Goal: Communication & Community: Answer question/provide support

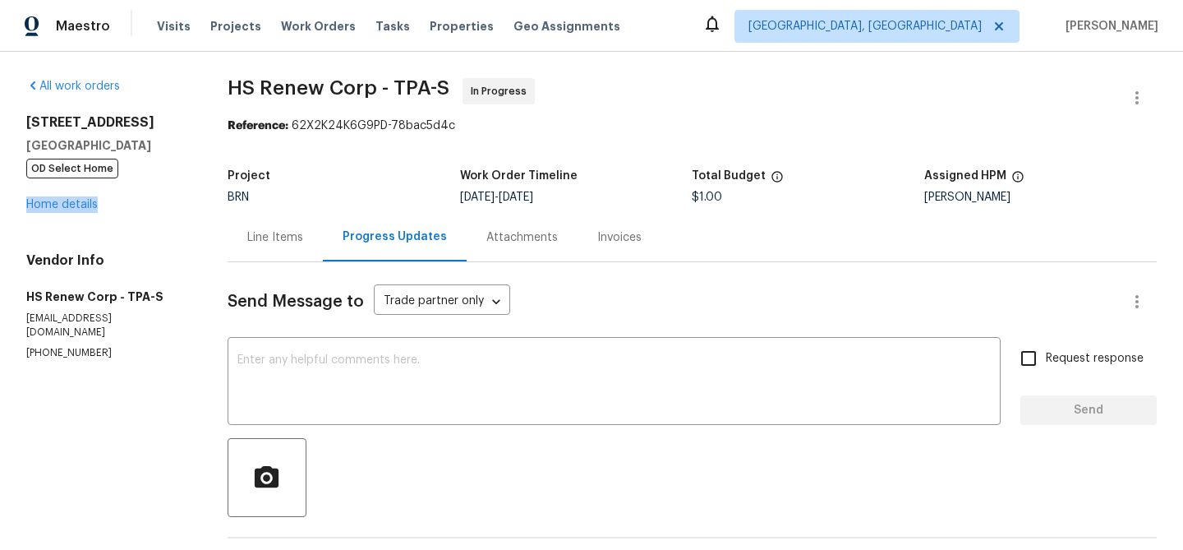
click at [44, 346] on p "[PHONE_NUMBER]" at bounding box center [107, 353] width 162 height 14
copy p "[PHONE_NUMBER]"
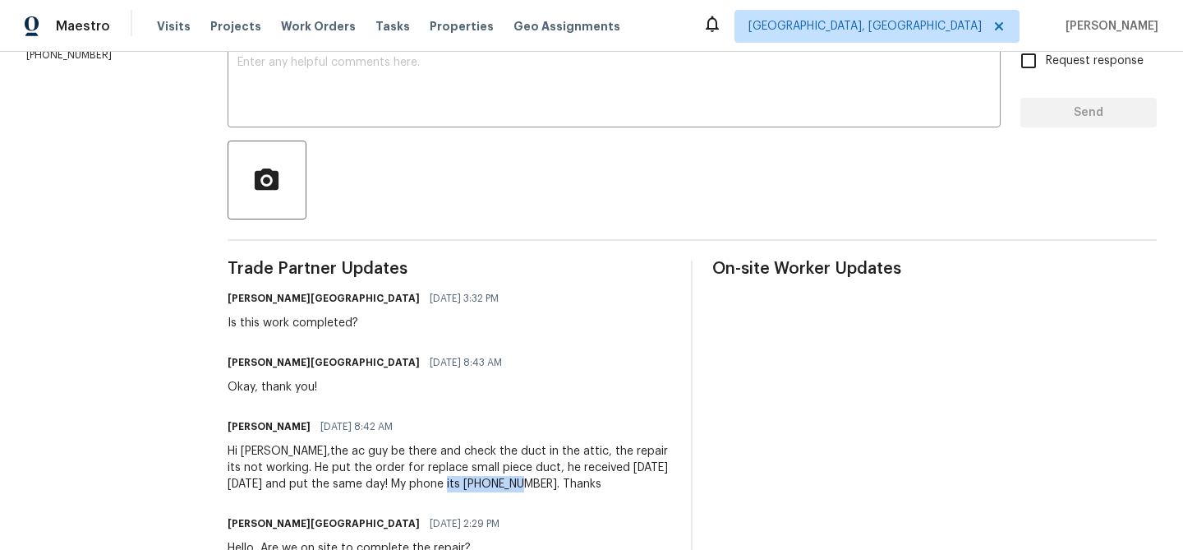
drag, startPoint x: 547, startPoint y: 484, endPoint x: 476, endPoint y: 477, distance: 71.9
click at [476, 477] on div "Hi [PERSON_NAME],the ac guy be there and check the duct in the attic, the repai…" at bounding box center [450, 467] width 444 height 49
copy div "[PHONE_NUMBER]"
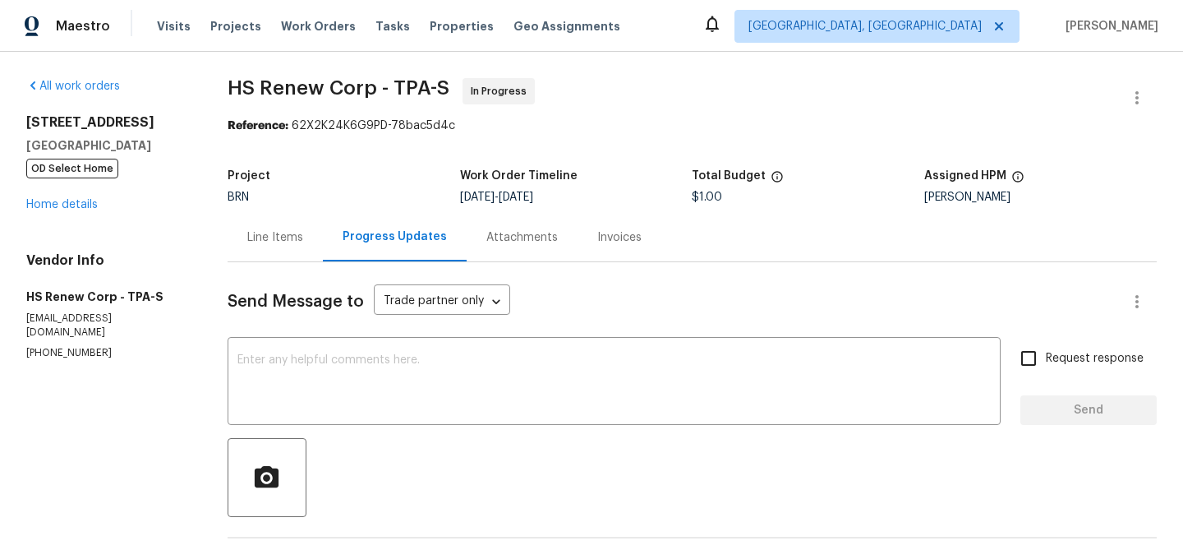
drag, startPoint x: 26, startPoint y: 122, endPoint x: 187, endPoint y: 139, distance: 161.1
click at [187, 139] on div "[STREET_ADDRESS] OD Select Home" at bounding box center [107, 145] width 162 height 62
copy div "[STREET_ADDRESS]"
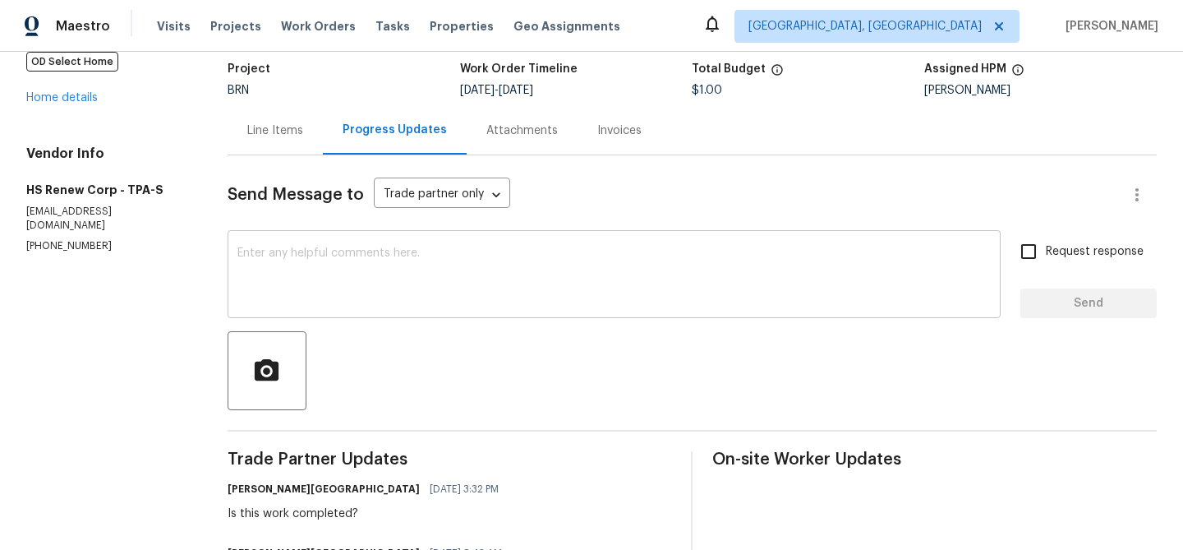
scroll to position [117, 0]
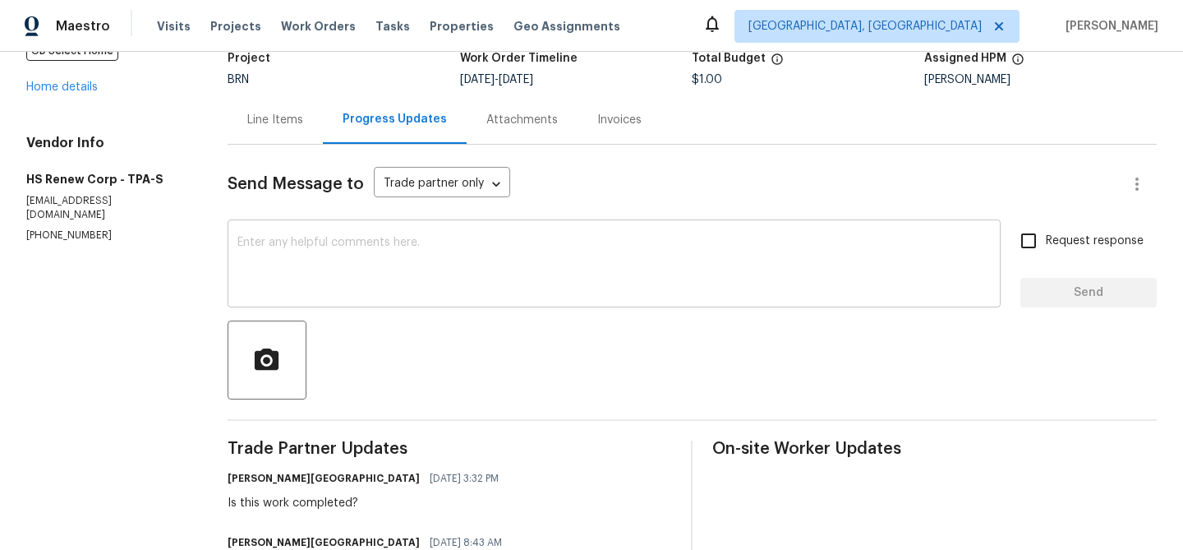
click at [353, 251] on textarea at bounding box center [613, 266] width 753 height 58
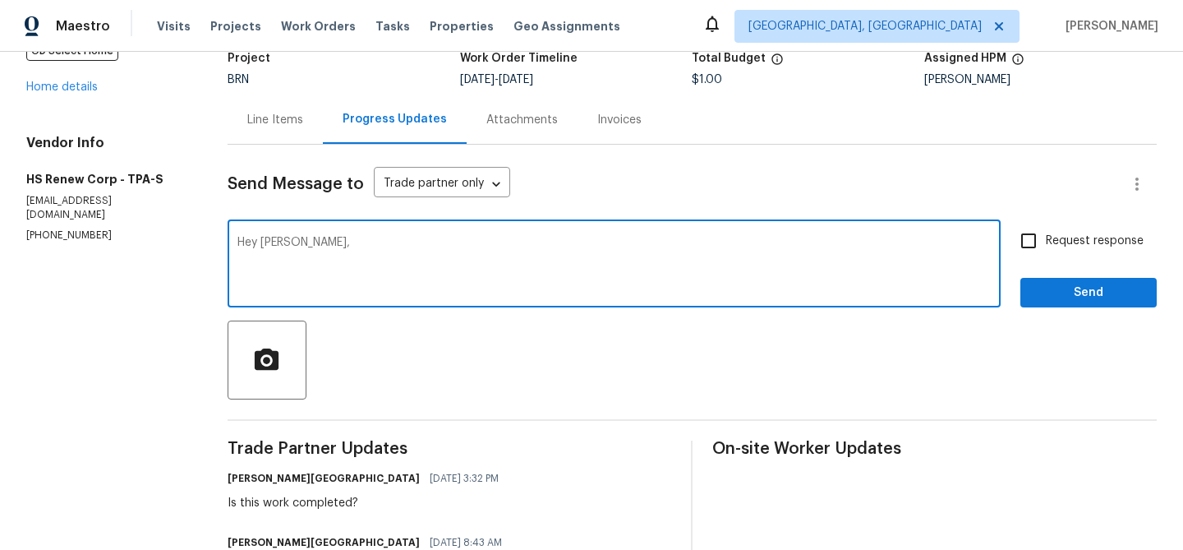
paste textarea "Could you please confirm if this was completed [DATE]?"
type textarea "Hey [PERSON_NAME], Could you please confirm if this was completed [DATE]?"
click at [1046, 234] on input "Request response" at bounding box center [1028, 240] width 35 height 35
checkbox input "true"
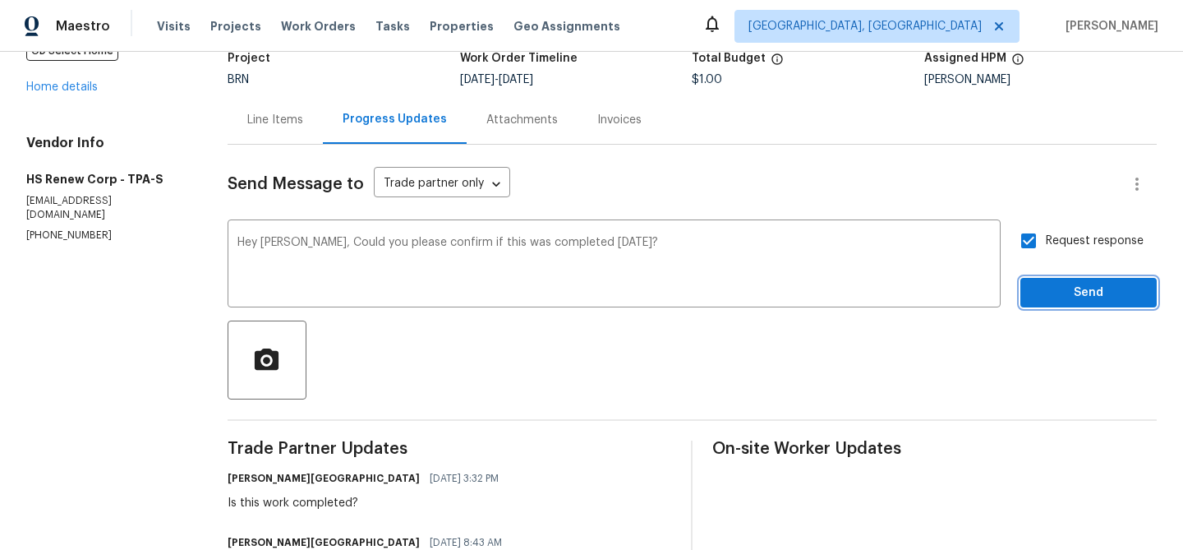
click at [1056, 300] on span "Send" at bounding box center [1089, 293] width 110 height 21
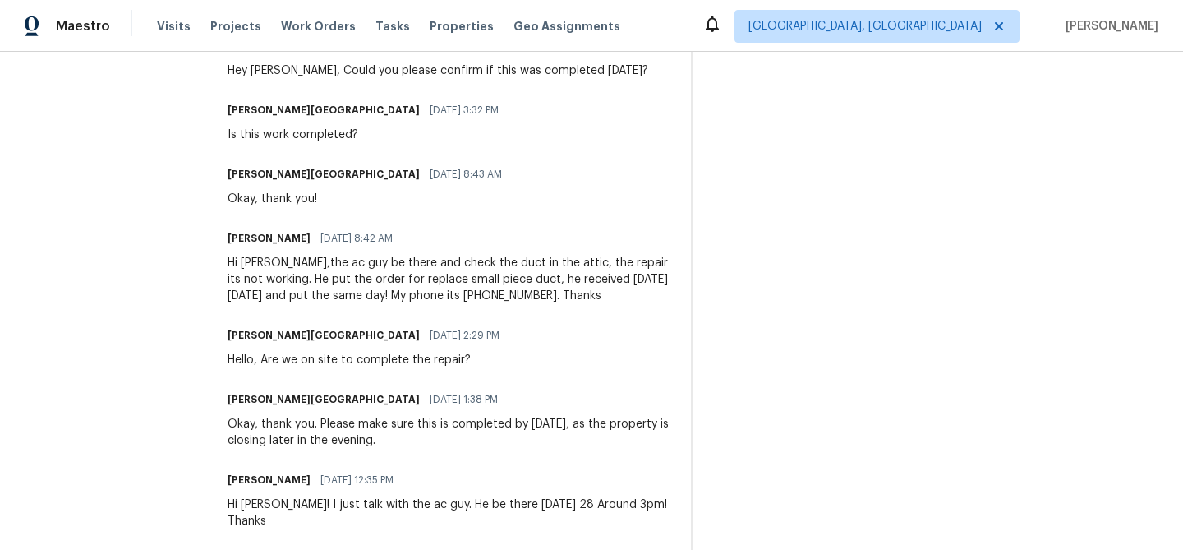
scroll to position [563, 0]
